Goal: Check status: Check status

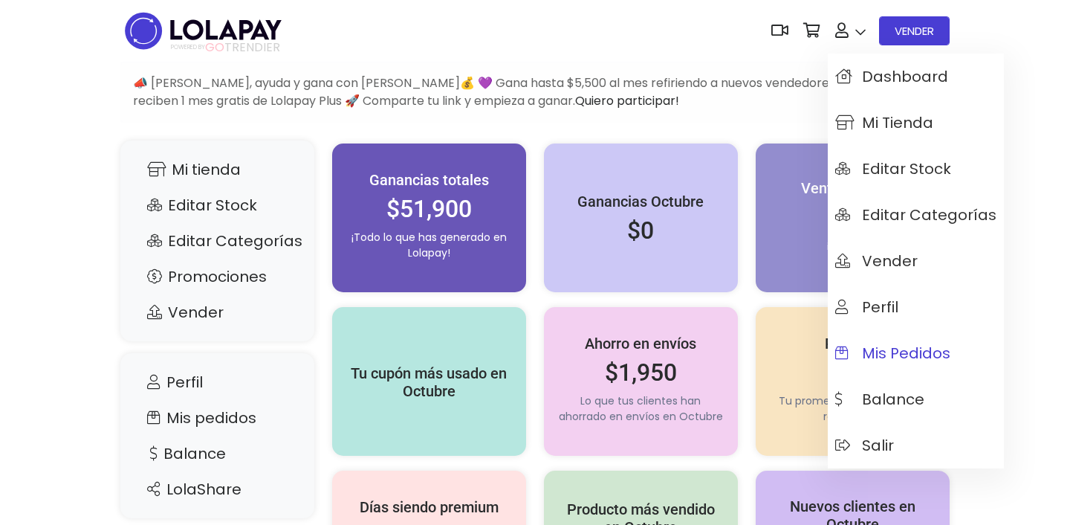
click at [932, 346] on span "Mis pedidos" at bounding box center [892, 353] width 115 height 16
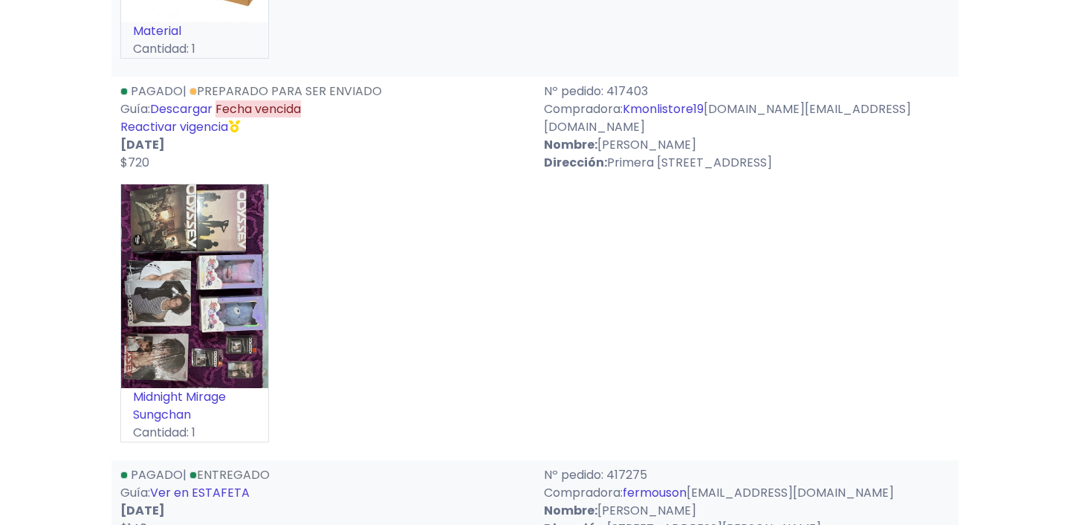
scroll to position [3657, 0]
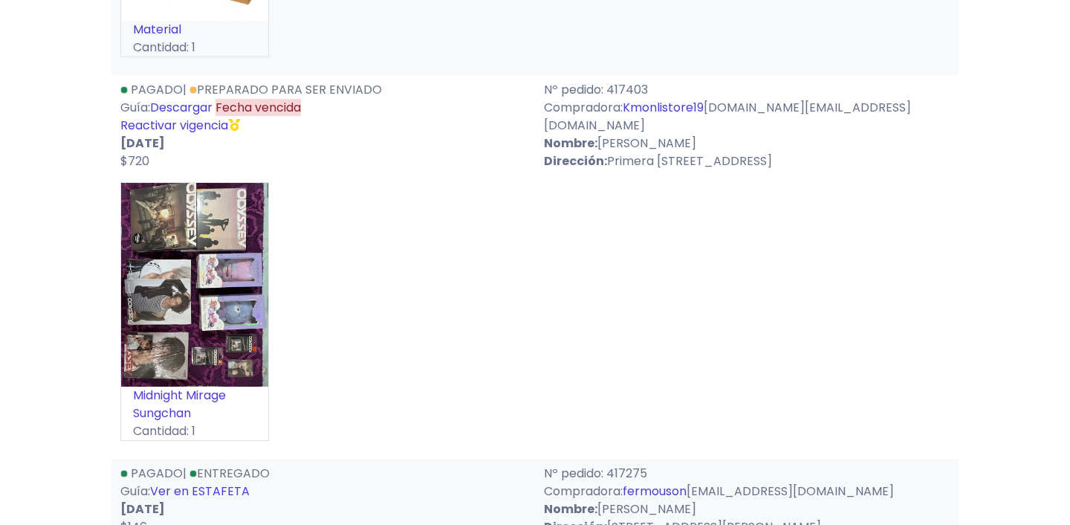
click at [198, 99] on link "Descargar" at bounding box center [181, 107] width 62 height 17
click at [169, 117] on link "Reactivar vigencia" at bounding box center [174, 125] width 108 height 17
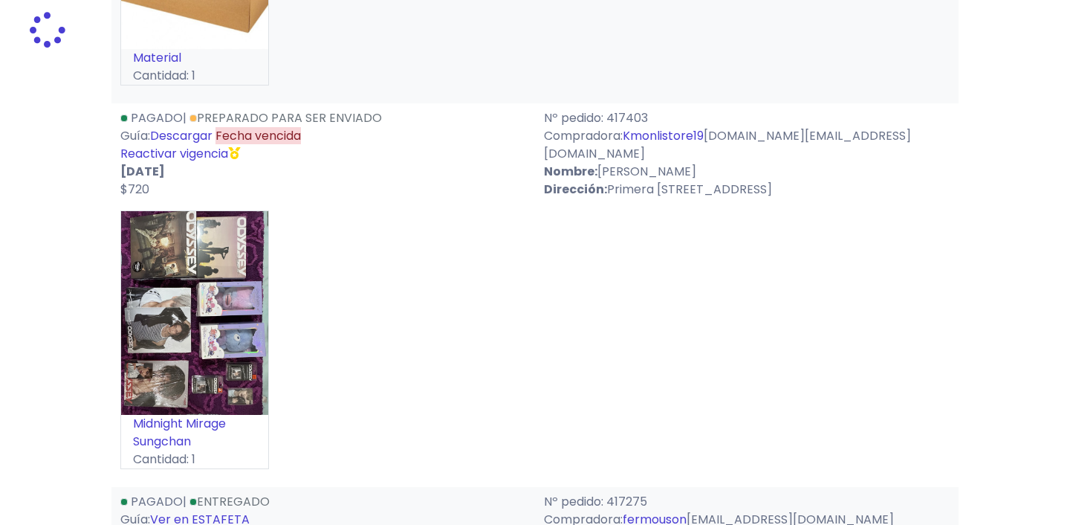
scroll to position [3628, 0]
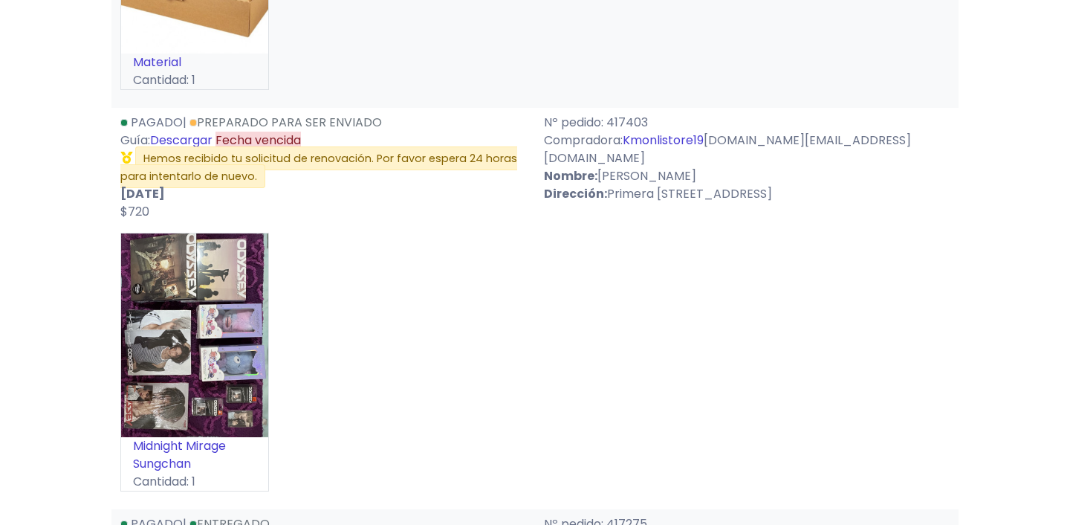
scroll to position [3628, 0]
